Goal: Share content

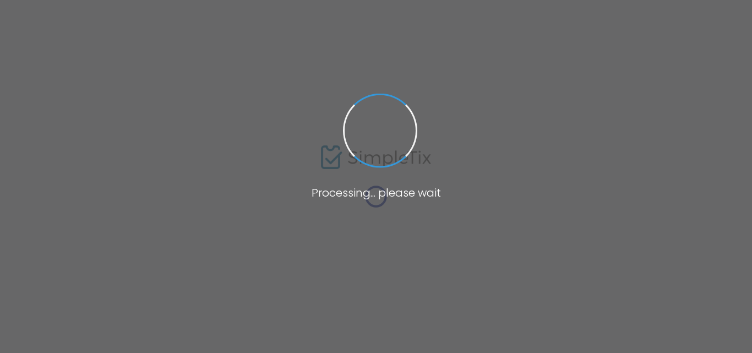
type input "[URL][DOMAIN_NAME]"
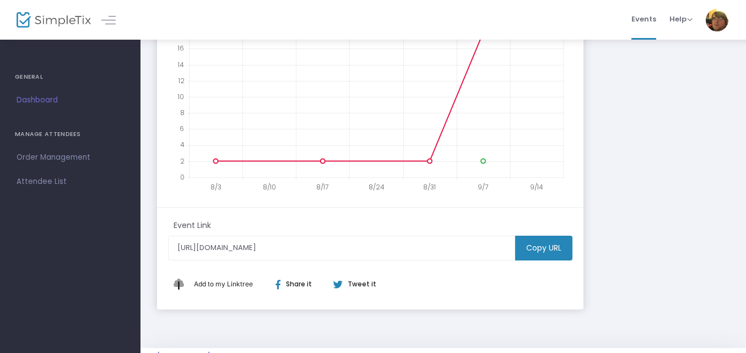
scroll to position [295, 0]
click at [544, 242] on m-button "Copy URL" at bounding box center [543, 246] width 57 height 25
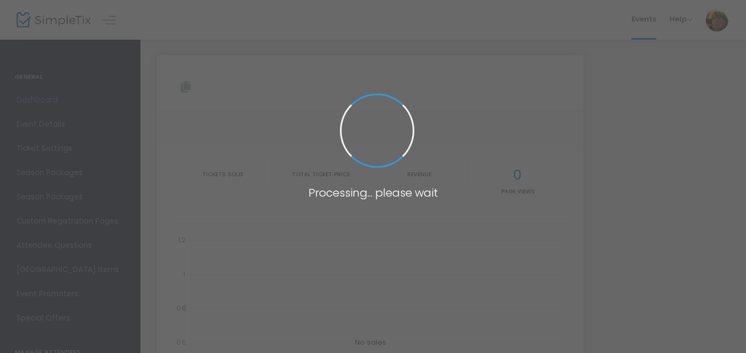
type input "[URL][DOMAIN_NAME]"
type input "https://www.simpletix.com/e/mntendo-live-expansion-pak-tickets-226274"
